Goal: Check status: Check status

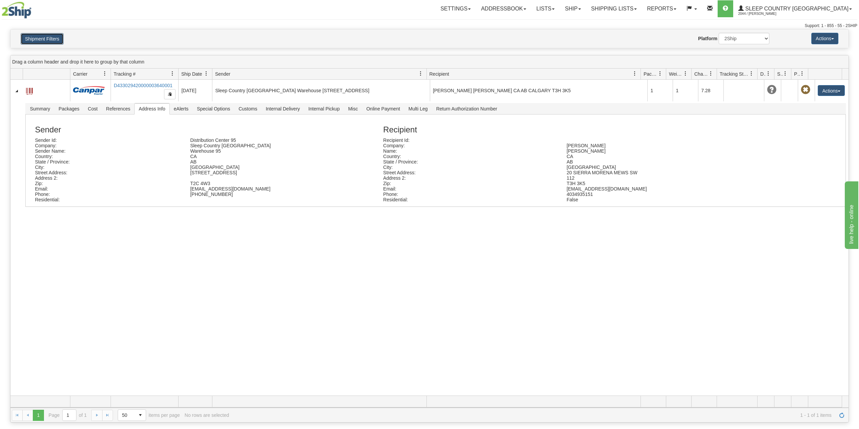
click at [51, 40] on button "Shipment Filters" at bounding box center [42, 38] width 43 height 11
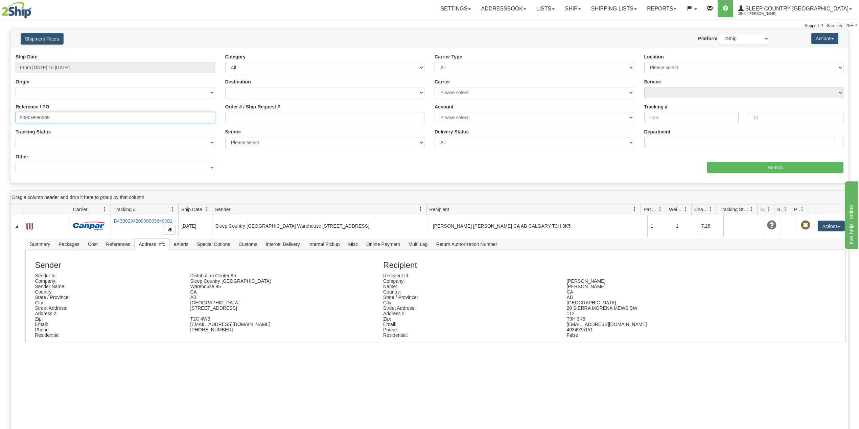
click at [40, 119] on input "9000H986369" at bounding box center [115, 117] width 199 height 11
paste input "7H952491"
type input "9007H952491"
click at [736, 166] on input "Search" at bounding box center [775, 167] width 136 height 11
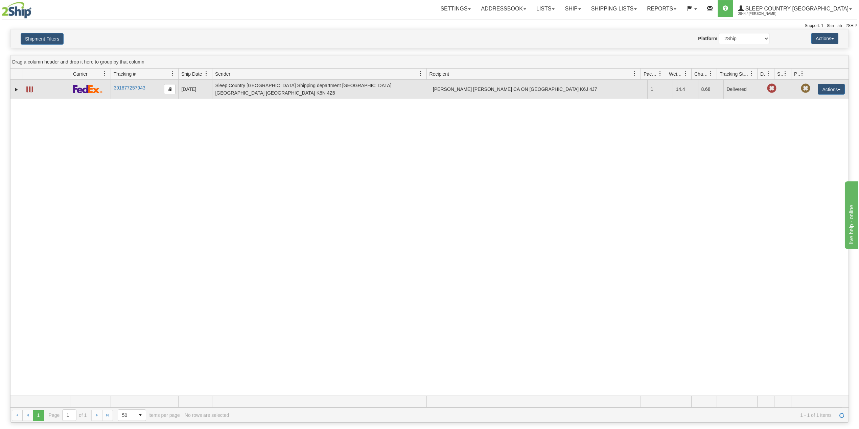
click at [13, 88] on td at bounding box center [16, 89] width 12 height 19
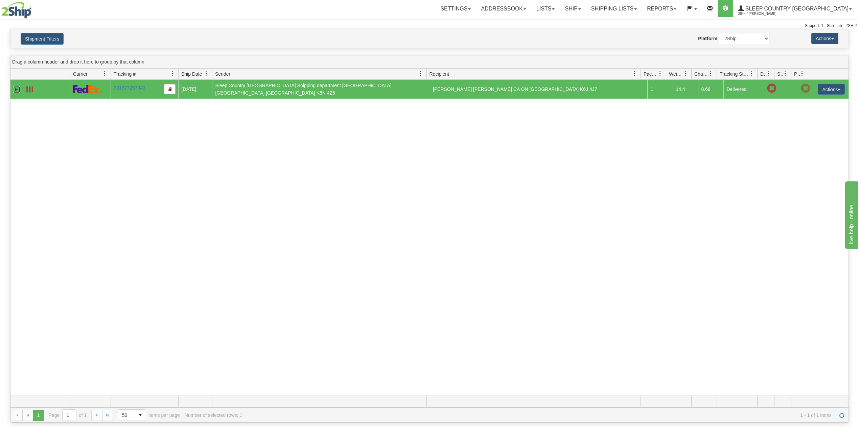
click at [15, 89] on link "Expand" at bounding box center [16, 89] width 7 height 7
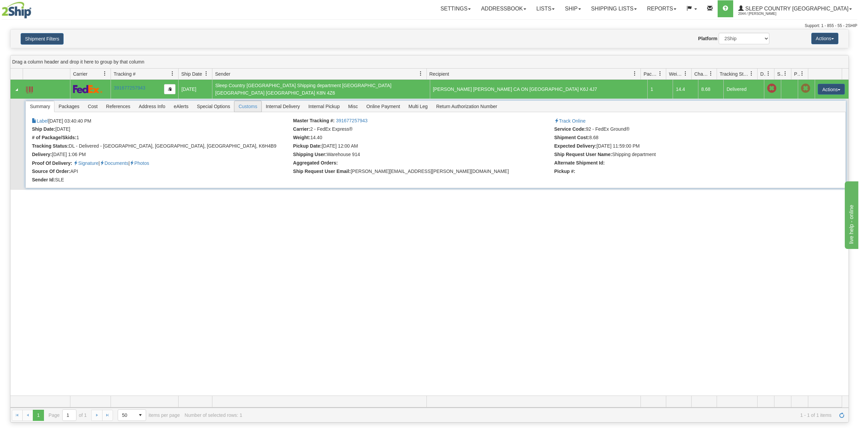
click at [256, 104] on span "Customs" at bounding box center [247, 106] width 27 height 11
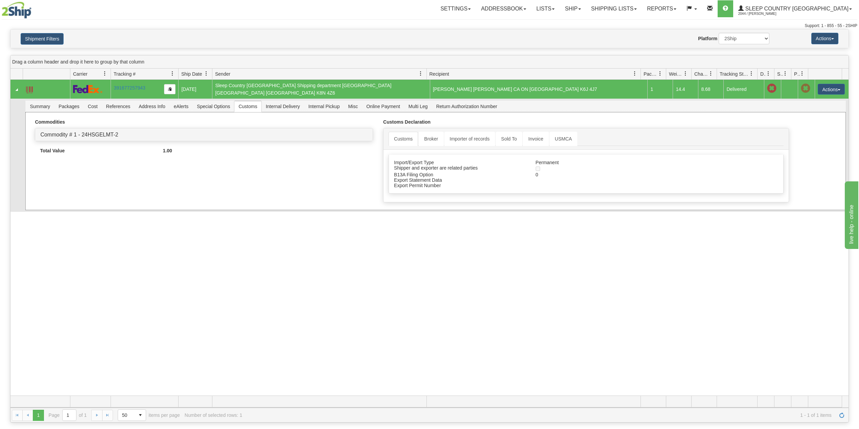
click at [149, 112] on div "Commodities Commodity # 1 - 24HSGELMT-2 Commodity Manufacturer Id Description 2…" at bounding box center [435, 161] width 820 height 98
click at [155, 103] on span "Address Info" at bounding box center [152, 106] width 35 height 11
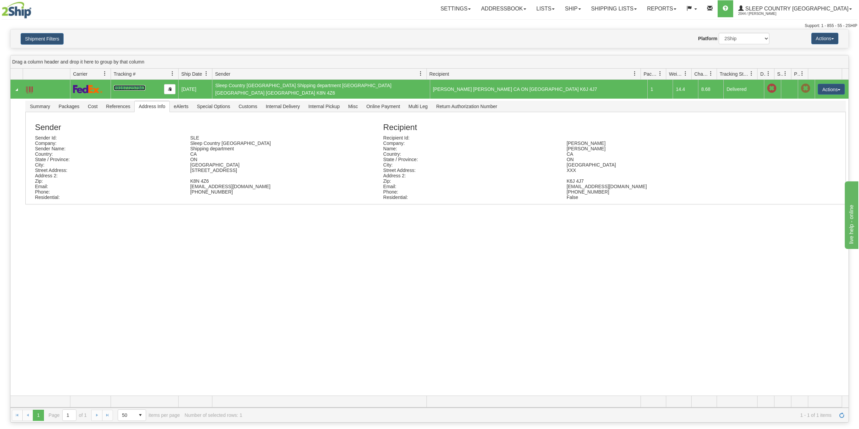
click at [123, 87] on link "391677257943" at bounding box center [129, 87] width 31 height 5
